Goal: Information Seeking & Learning: Check status

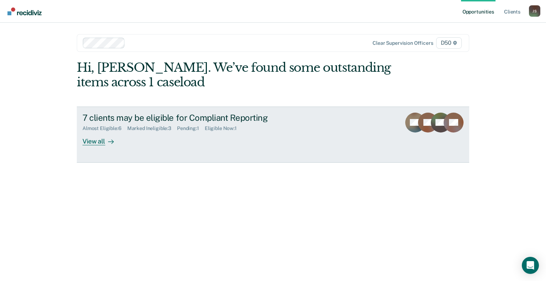
click at [95, 141] on div "View all" at bounding box center [102, 138] width 40 height 14
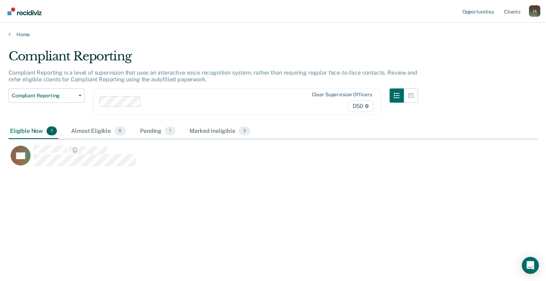
scroll to position [173, 523]
click at [103, 129] on div "Almost Eligible 6" at bounding box center [99, 132] width 58 height 16
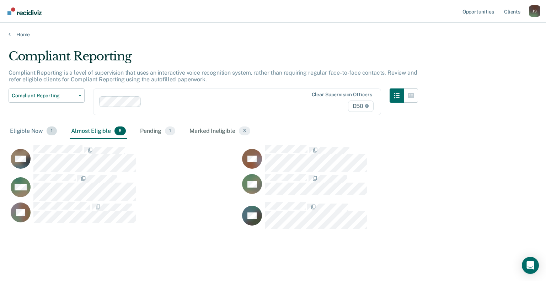
click at [25, 129] on div "Eligible Now 1" at bounding box center [34, 132] width 50 height 16
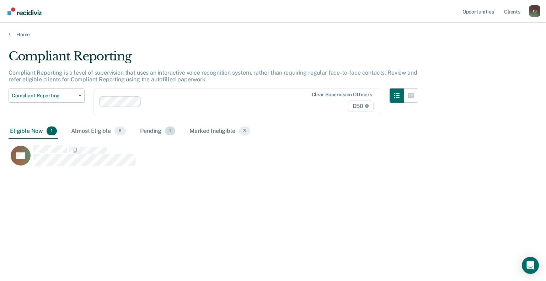
click at [156, 132] on div "Pending 1" at bounding box center [158, 132] width 38 height 16
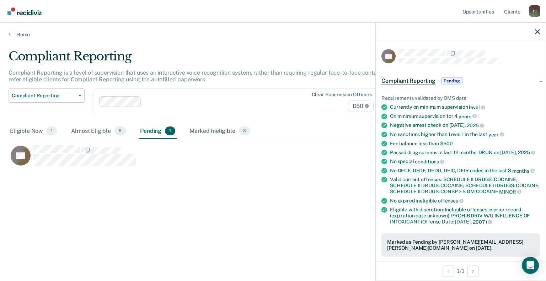
click at [247, 250] on main "Compliant Reporting Compliant Reporting is a level of supervision that uses an …" at bounding box center [273, 158] width 546 height 241
click at [205, 129] on div "Marked Ineligible 3" at bounding box center [220, 132] width 64 height 16
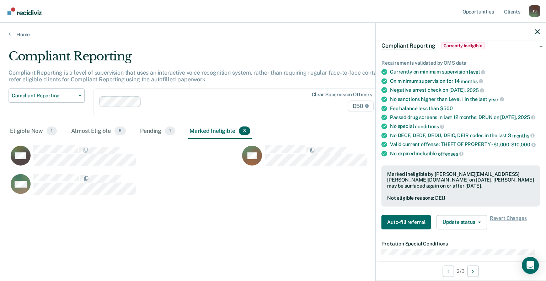
scroll to position [36, 0]
click at [31, 130] on div "Eligible Now 1" at bounding box center [34, 132] width 50 height 16
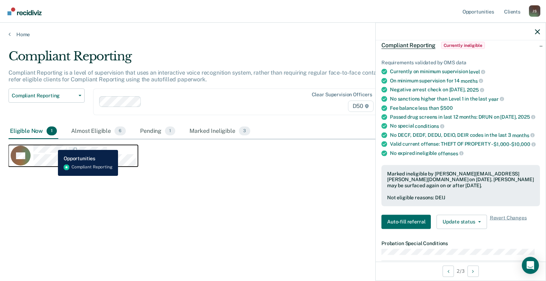
click at [53, 145] on div "ZS" at bounding box center [73, 155] width 125 height 21
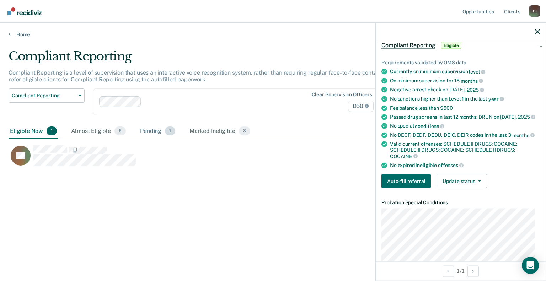
click at [154, 129] on div "Pending 1" at bounding box center [158, 132] width 38 height 16
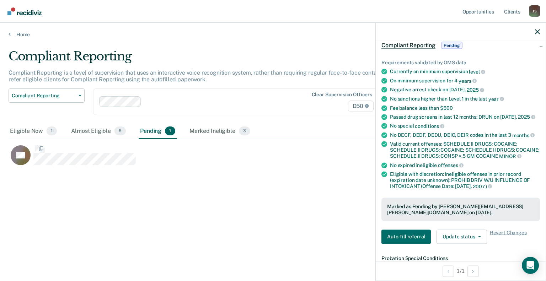
scroll to position [173, 523]
